Goal: Find specific page/section: Find specific page/section

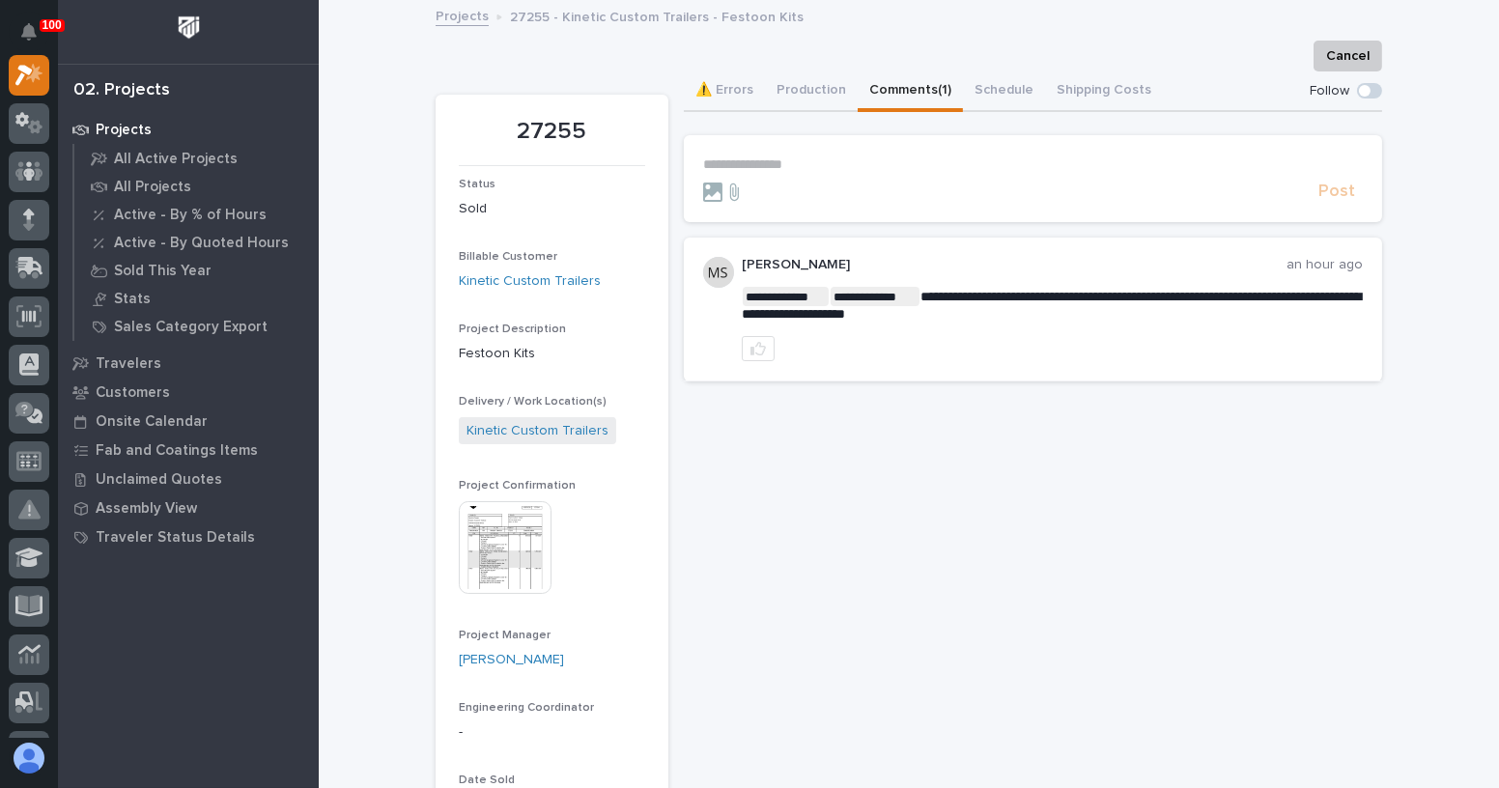
click at [508, 502] on img at bounding box center [505, 547] width 93 height 93
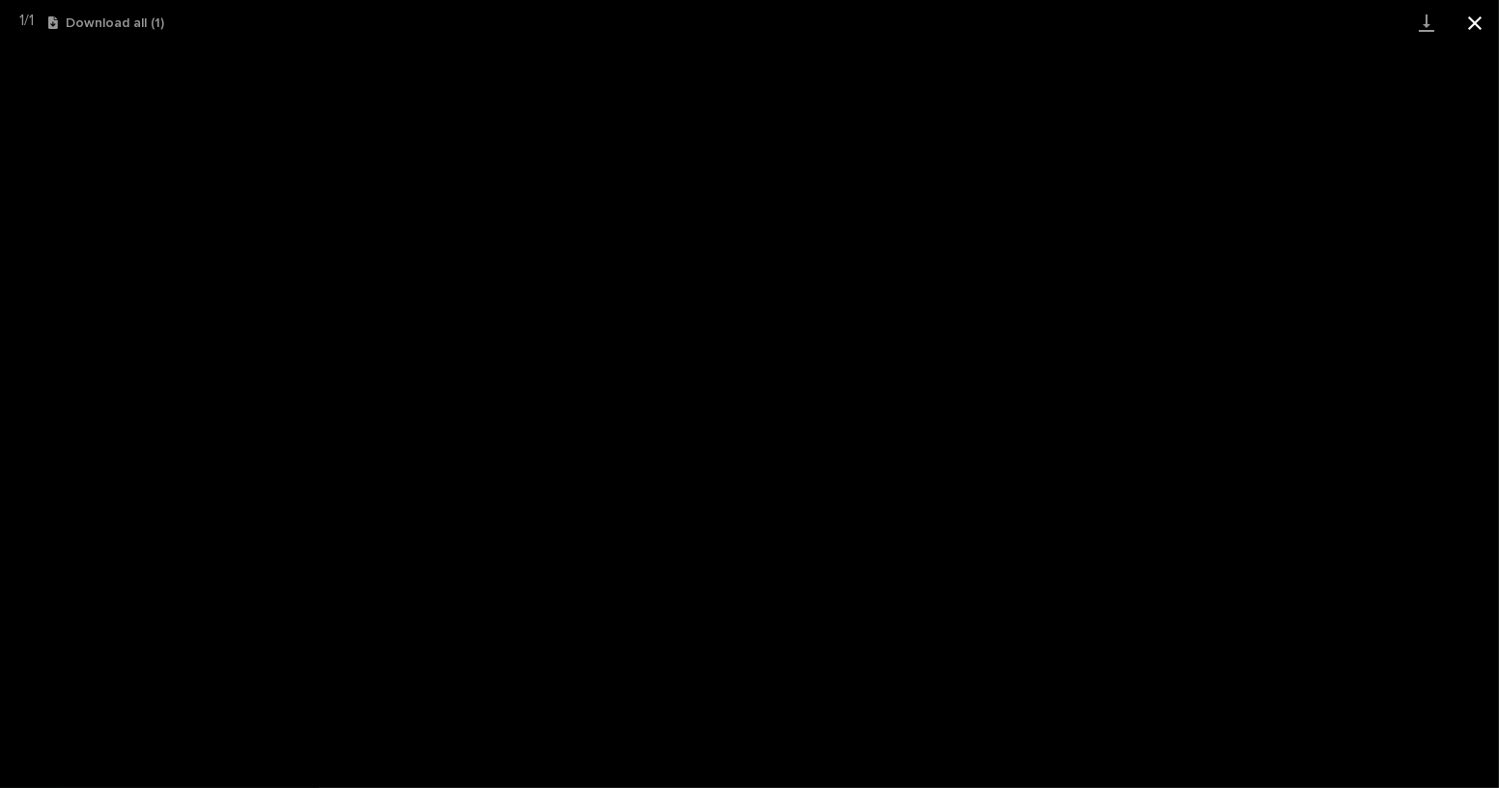
click at [1463, 22] on button "Close gallery" at bounding box center [1474, 22] width 48 height 45
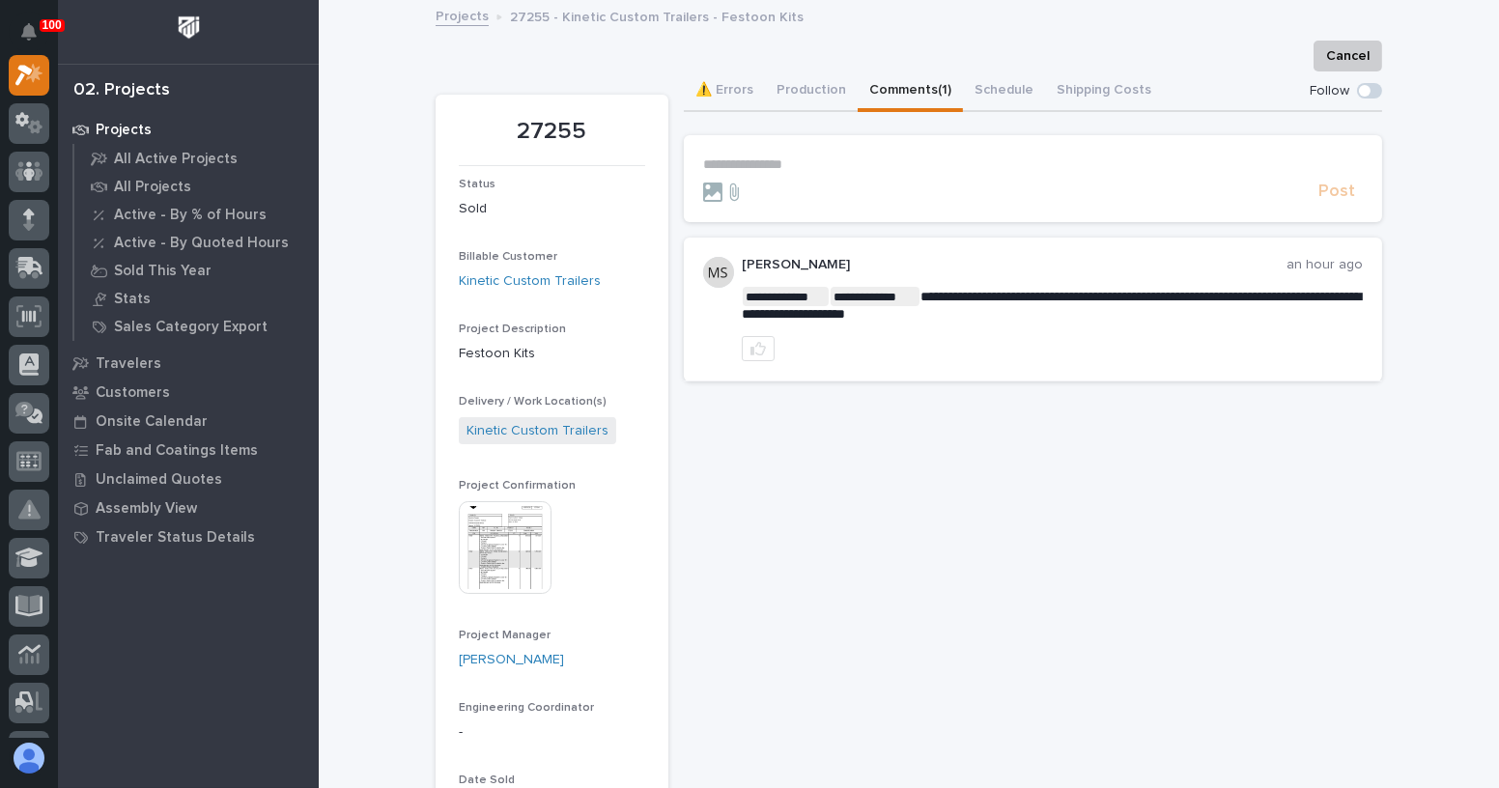
click at [490, 552] on img at bounding box center [505, 547] width 93 height 93
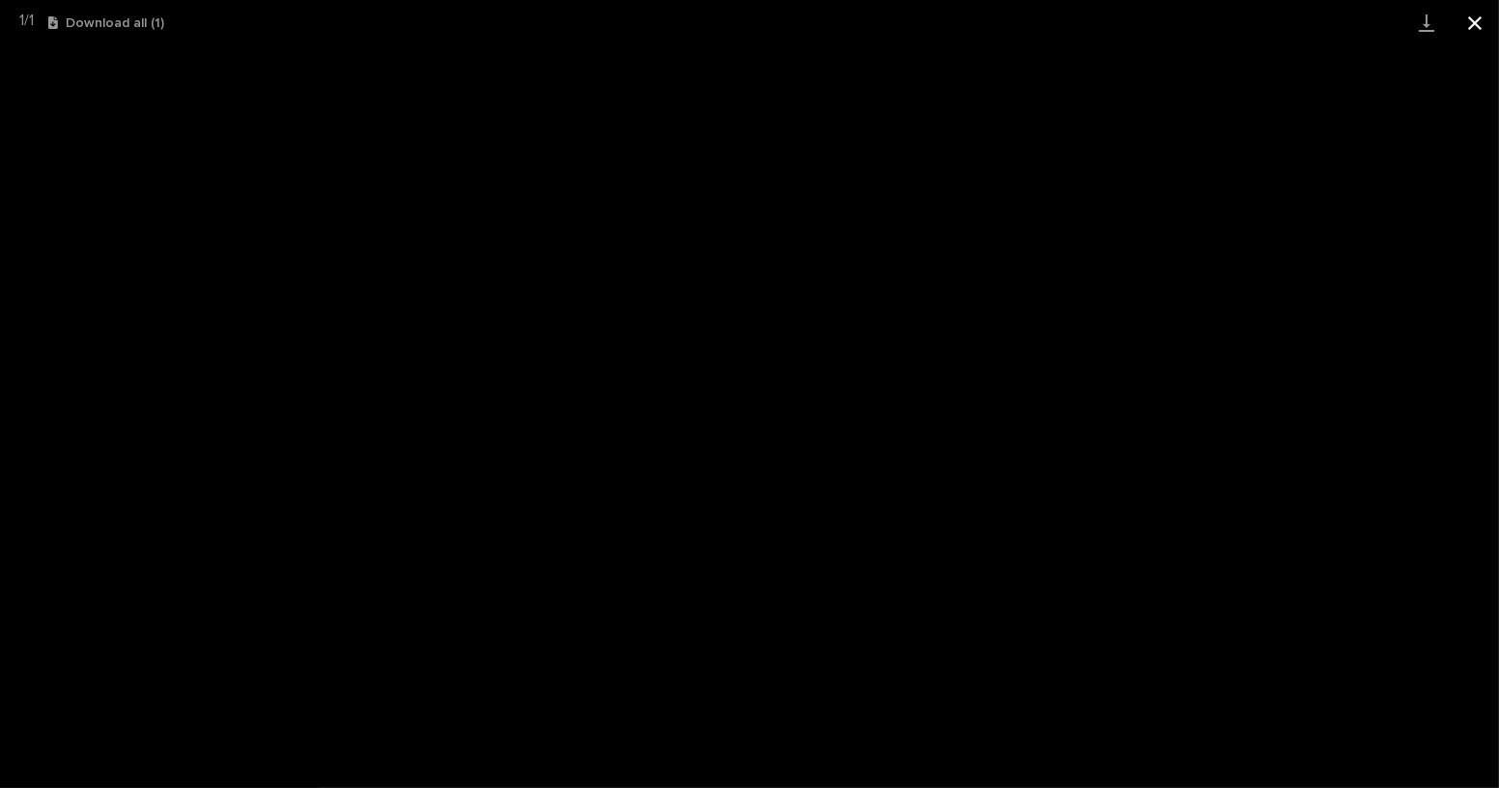
click at [1464, 27] on button "Close gallery" at bounding box center [1474, 22] width 48 height 45
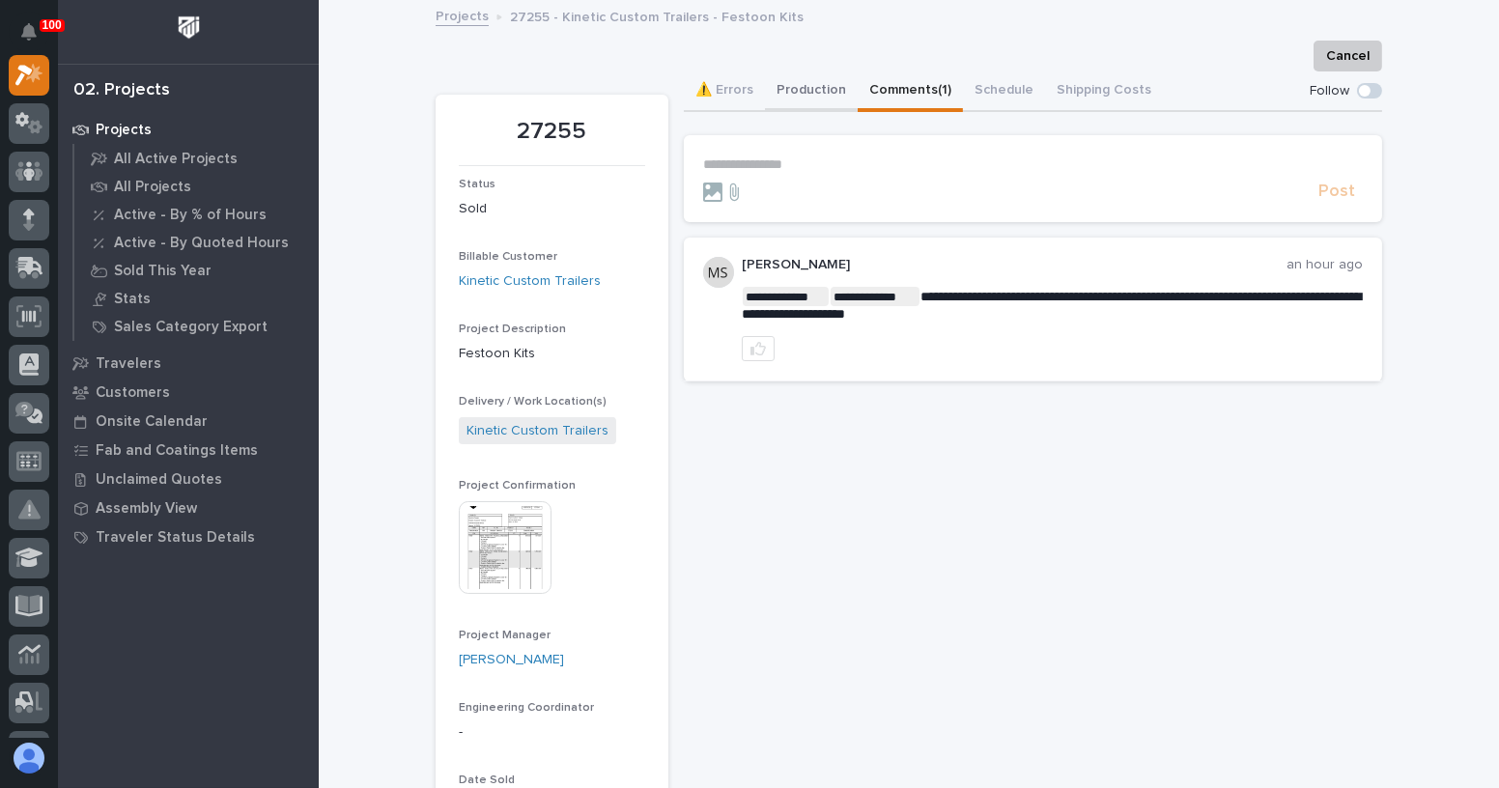
click at [822, 93] on button "Production" at bounding box center [811, 91] width 93 height 41
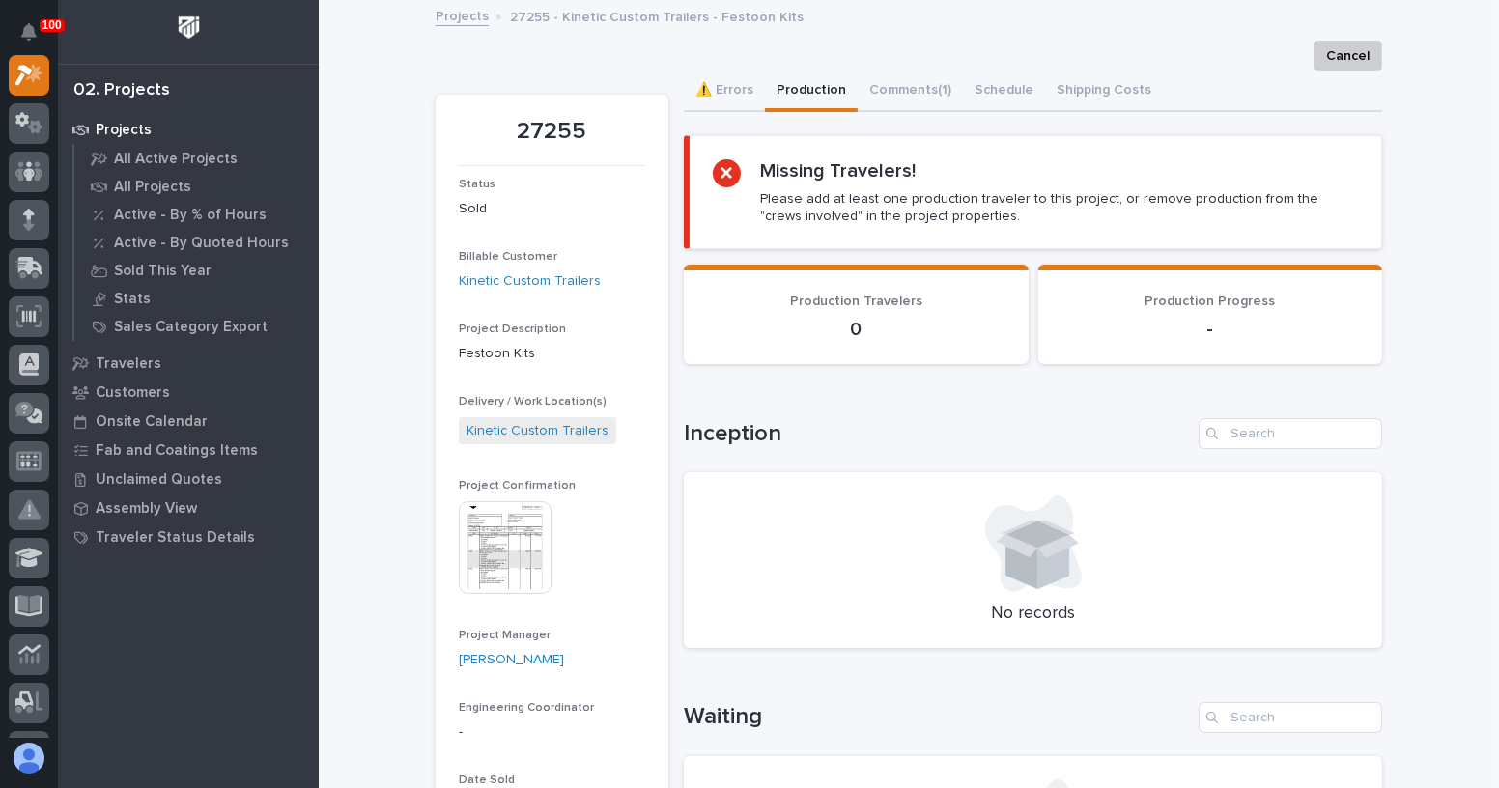
click at [493, 536] on img at bounding box center [505, 547] width 93 height 93
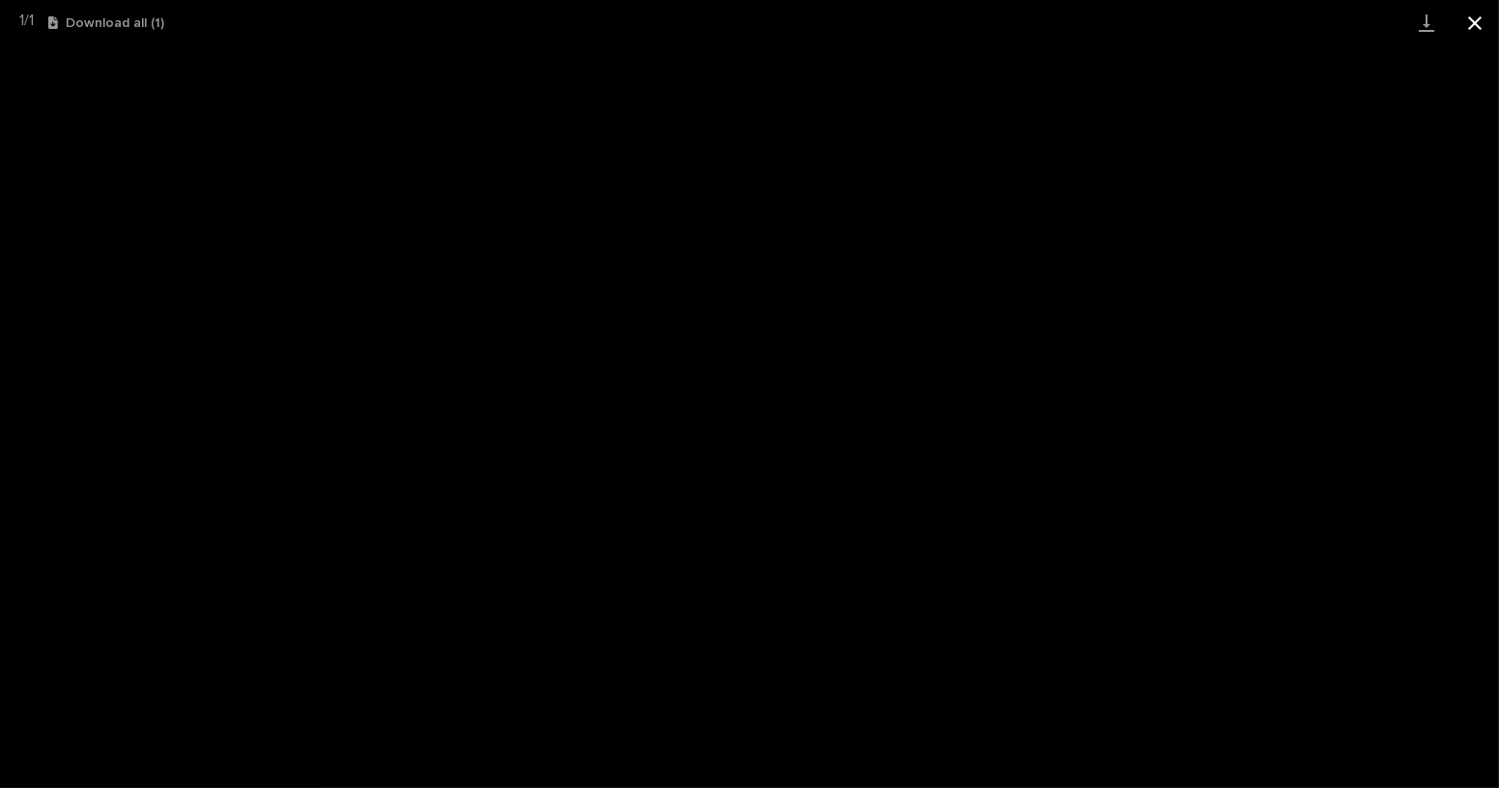
click at [1469, 24] on button "Close gallery" at bounding box center [1474, 22] width 48 height 45
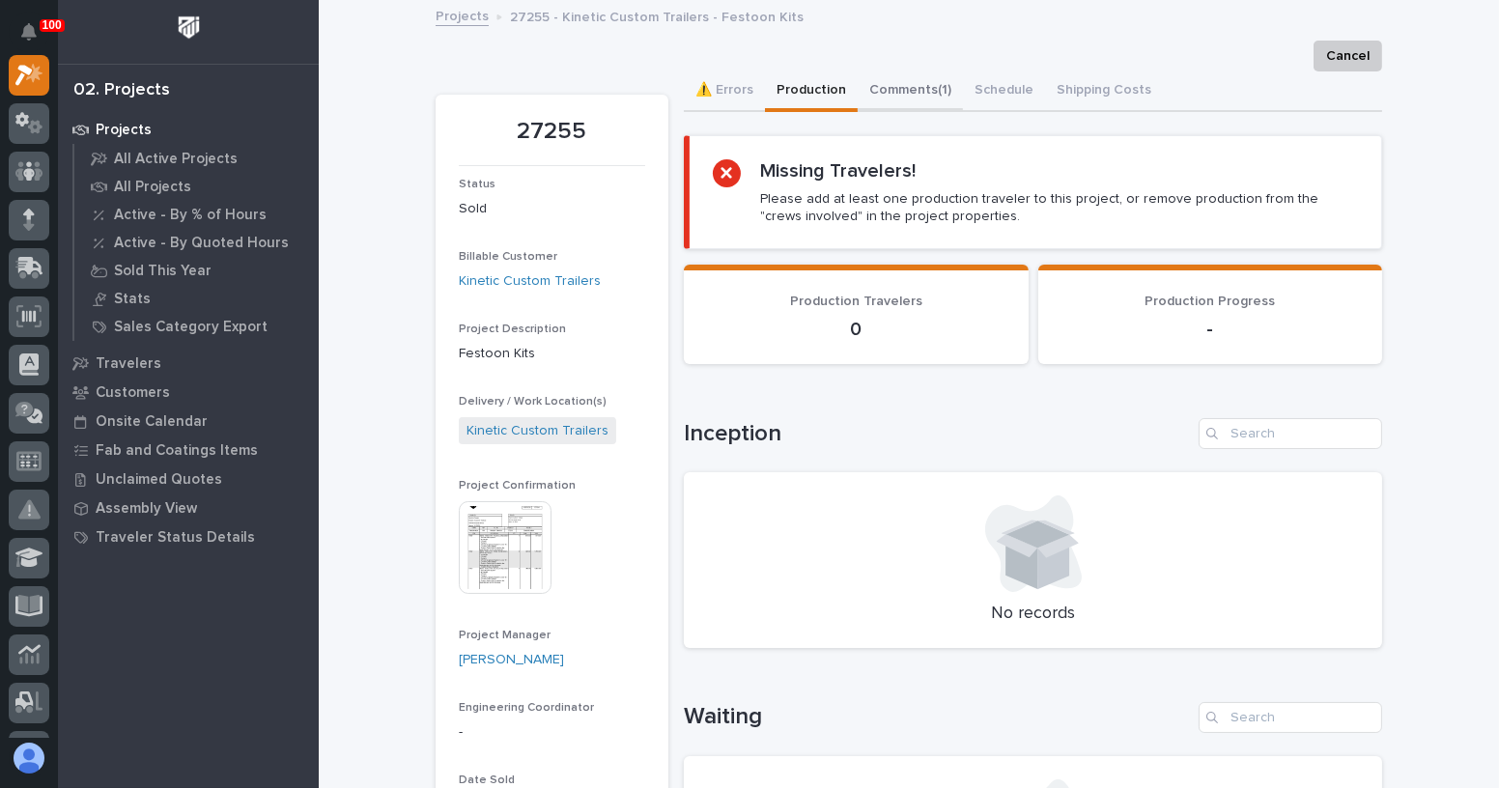
click at [897, 85] on button "Comments (1)" at bounding box center [909, 91] width 105 height 41
